Goal: Task Accomplishment & Management: Manage account settings

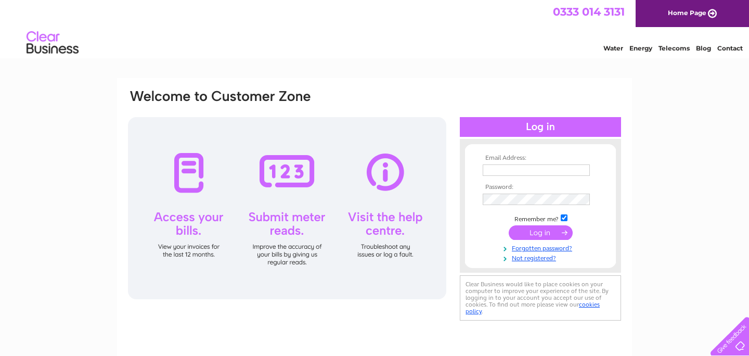
type input "[EMAIL_ADDRESS][DOMAIN_NAME]"
click at [530, 230] on input "submit" at bounding box center [541, 232] width 64 height 15
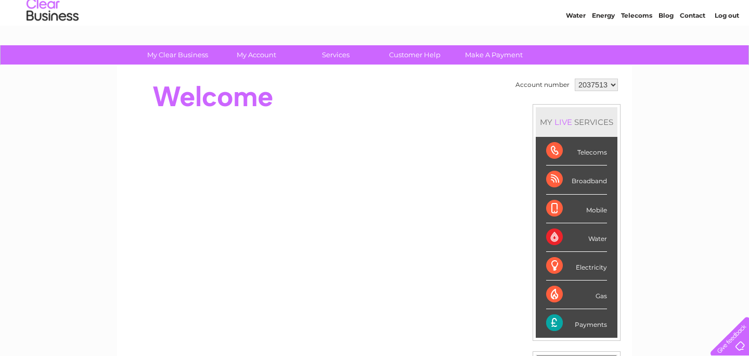
scroll to position [43, 0]
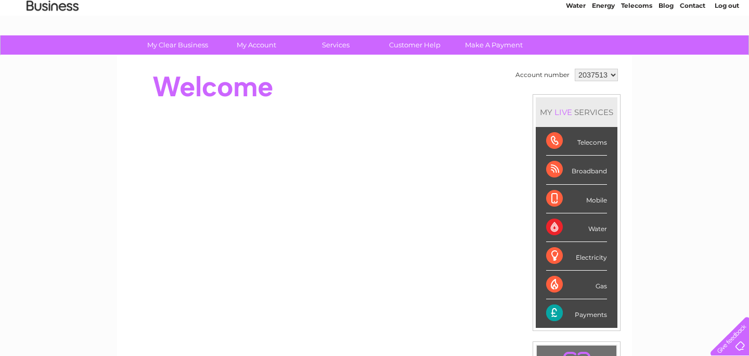
click at [598, 202] on div "Mobile" at bounding box center [576, 199] width 61 height 29
click at [583, 169] on div "Broadband" at bounding box center [576, 169] width 61 height 29
click at [595, 146] on div "Telecoms" at bounding box center [576, 141] width 61 height 29
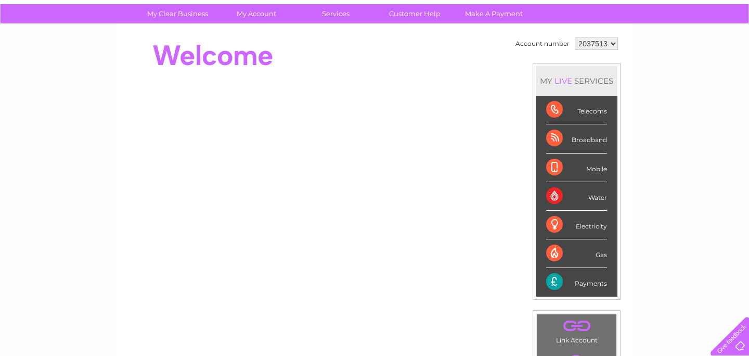
scroll to position [72, 0]
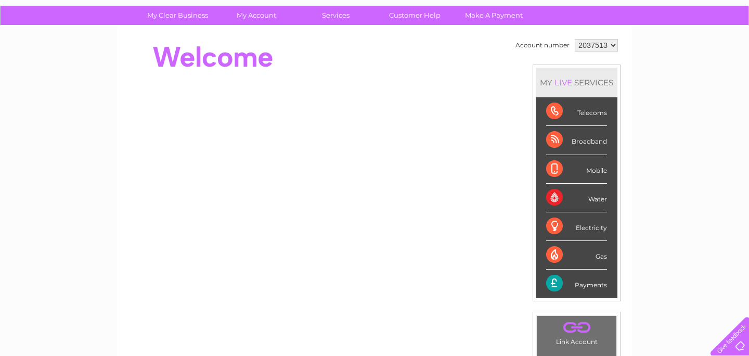
click at [605, 44] on select "2037513" at bounding box center [596, 45] width 43 height 12
click at [551, 238] on div "Electricity" at bounding box center [576, 226] width 61 height 29
click at [551, 255] on div "Gas" at bounding box center [576, 255] width 61 height 29
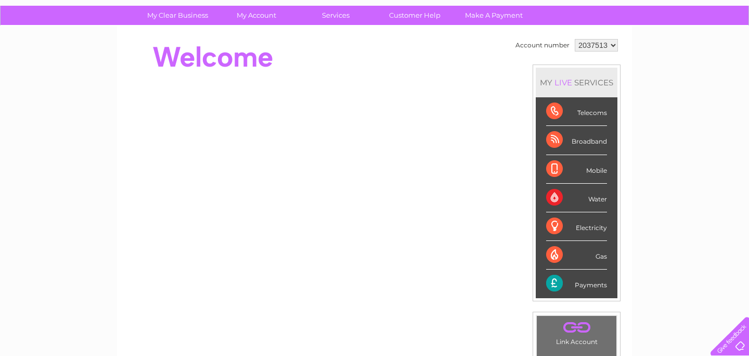
click at [599, 265] on div "Gas" at bounding box center [576, 255] width 61 height 29
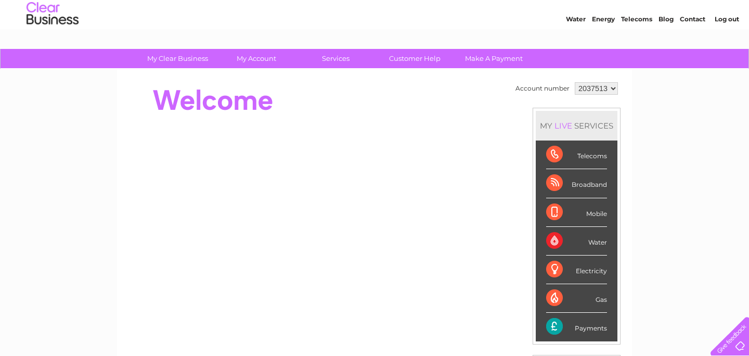
scroll to position [0, 0]
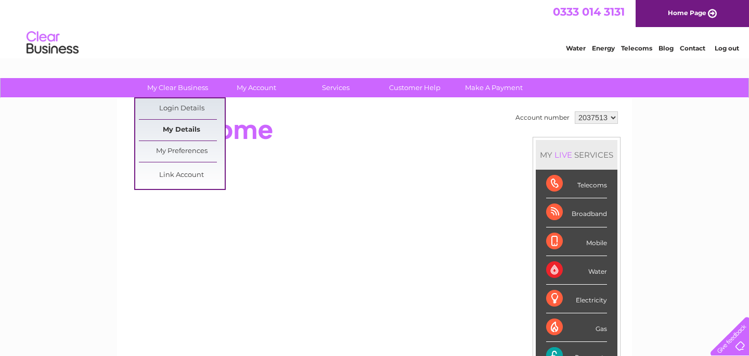
click at [179, 129] on link "My Details" at bounding box center [182, 130] width 86 height 21
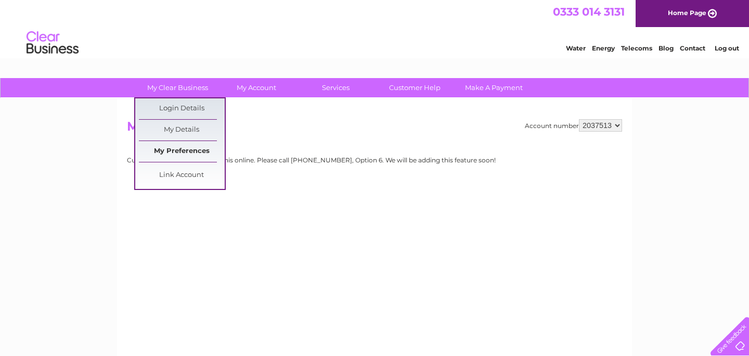
click at [186, 146] on link "My Preferences" at bounding box center [182, 151] width 86 height 21
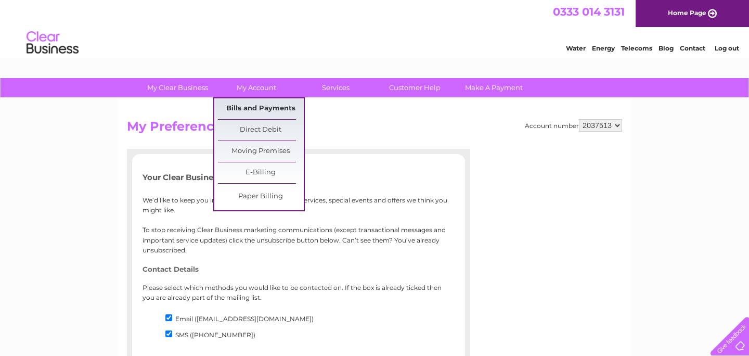
click at [262, 105] on link "Bills and Payments" at bounding box center [261, 108] width 86 height 21
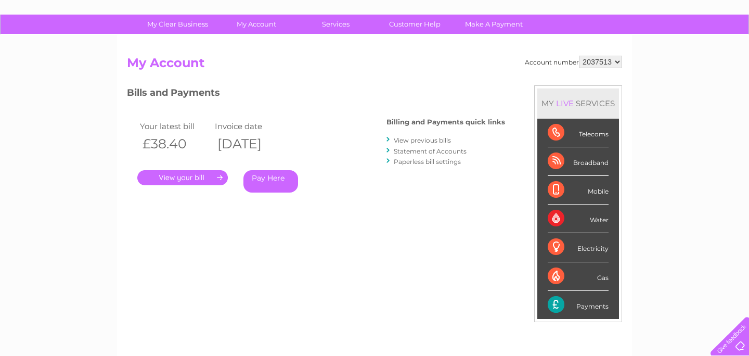
scroll to position [41, 0]
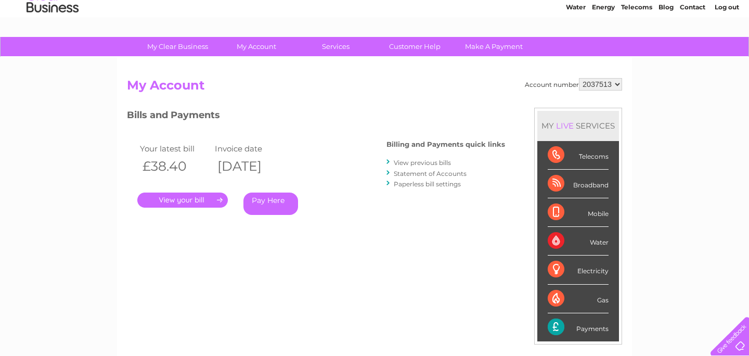
click at [176, 199] on link "." at bounding box center [182, 199] width 90 height 15
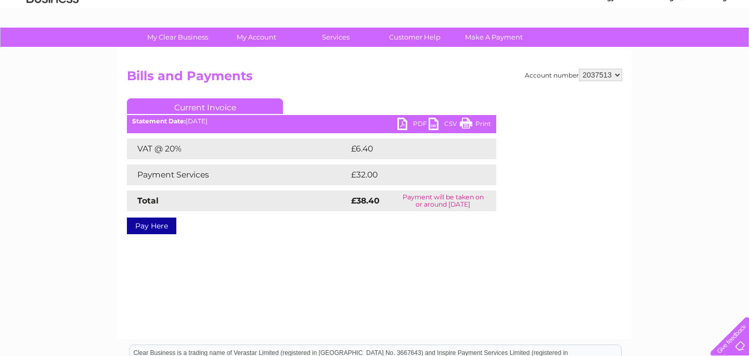
scroll to position [47, 0]
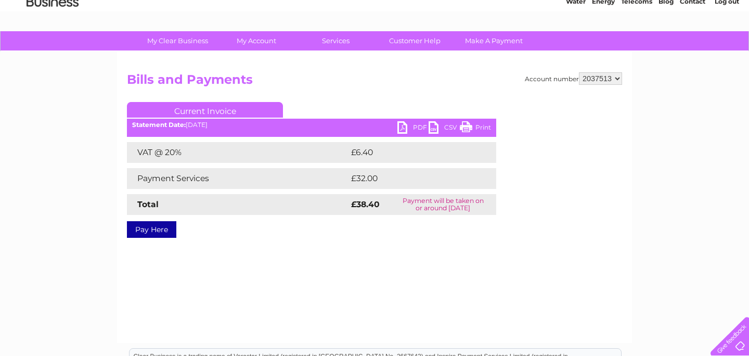
click at [419, 126] on link "PDF" at bounding box center [412, 128] width 31 height 15
click at [467, 126] on link "Print" at bounding box center [475, 128] width 31 height 15
click at [405, 125] on link "PDF" at bounding box center [412, 128] width 31 height 15
